Goal: Obtain resource: Download file/media

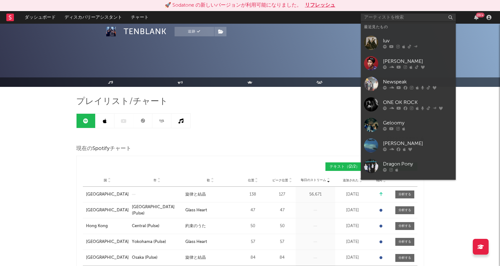
click at [394, 18] on input "text" at bounding box center [408, 18] width 95 height 8
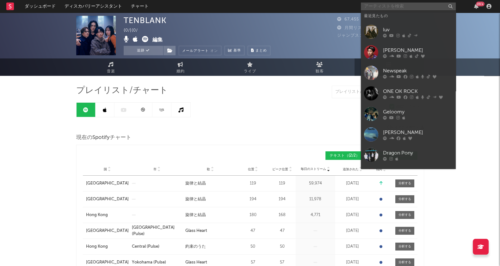
click at [398, 8] on input "text" at bounding box center [408, 7] width 95 height 8
click at [404, 49] on div "[PERSON_NAME]" at bounding box center [418, 50] width 70 height 8
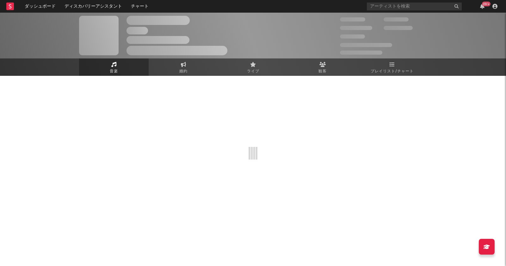
select select "6m"
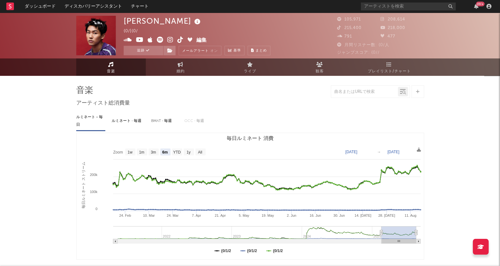
click at [397, 68] on span "プレイリスト/チャート" at bounding box center [389, 72] width 43 height 8
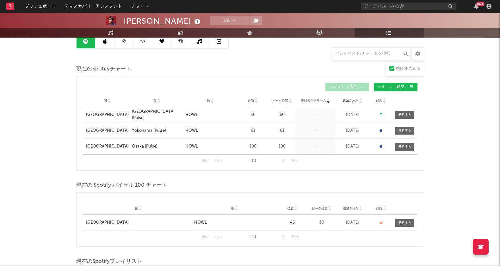
scroll to position [79, 0]
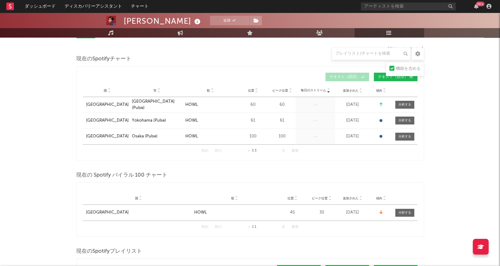
click at [404, 119] on div at bounding box center [404, 120] width 13 height 5
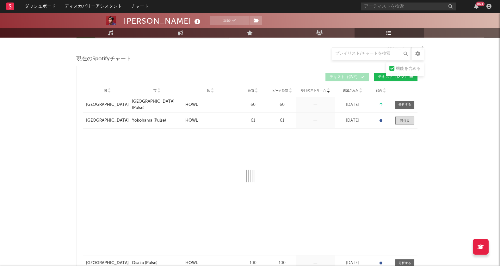
select select "1w"
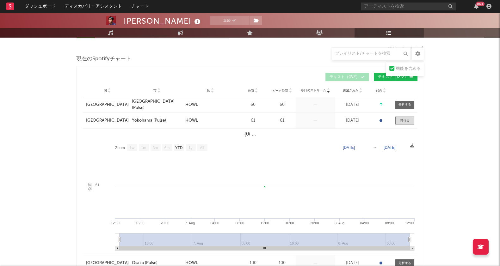
click at [408, 121] on div at bounding box center [404, 120] width 9 height 5
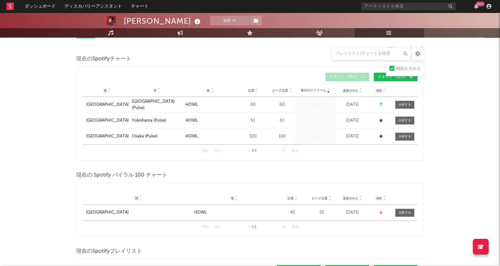
click at [408, 136] on div at bounding box center [404, 136] width 13 height 5
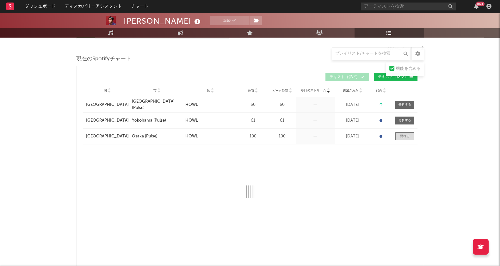
select select "1w"
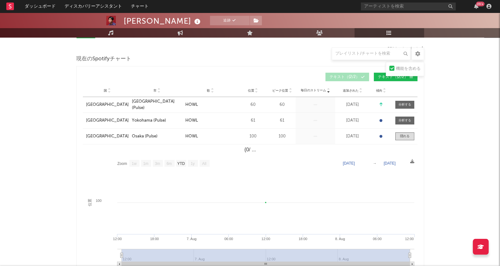
click at [148, 119] on div "Yokohama (Pulse)" at bounding box center [149, 121] width 34 height 6
click at [95, 121] on div "[GEOGRAPHIC_DATA]" at bounding box center [107, 121] width 43 height 6
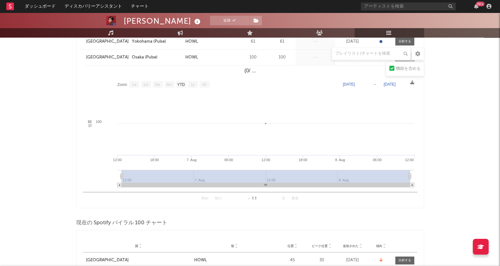
scroll to position [276, 0]
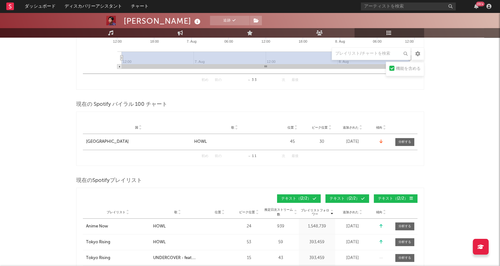
click at [409, 142] on div at bounding box center [404, 142] width 13 height 5
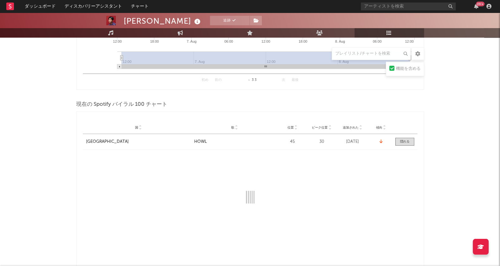
select select "1w"
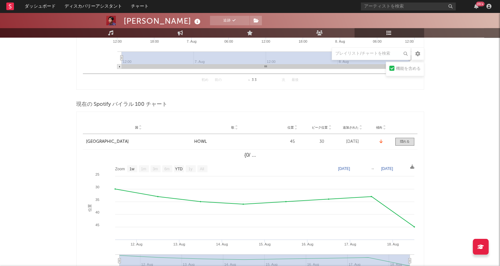
click at [412, 165] on icon at bounding box center [412, 167] width 4 height 4
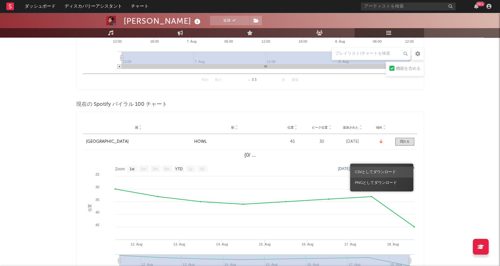
click at [399, 171] on span "CSVとしてダウンロード" at bounding box center [381, 172] width 63 height 11
